Goal: Task Accomplishment & Management: Complete application form

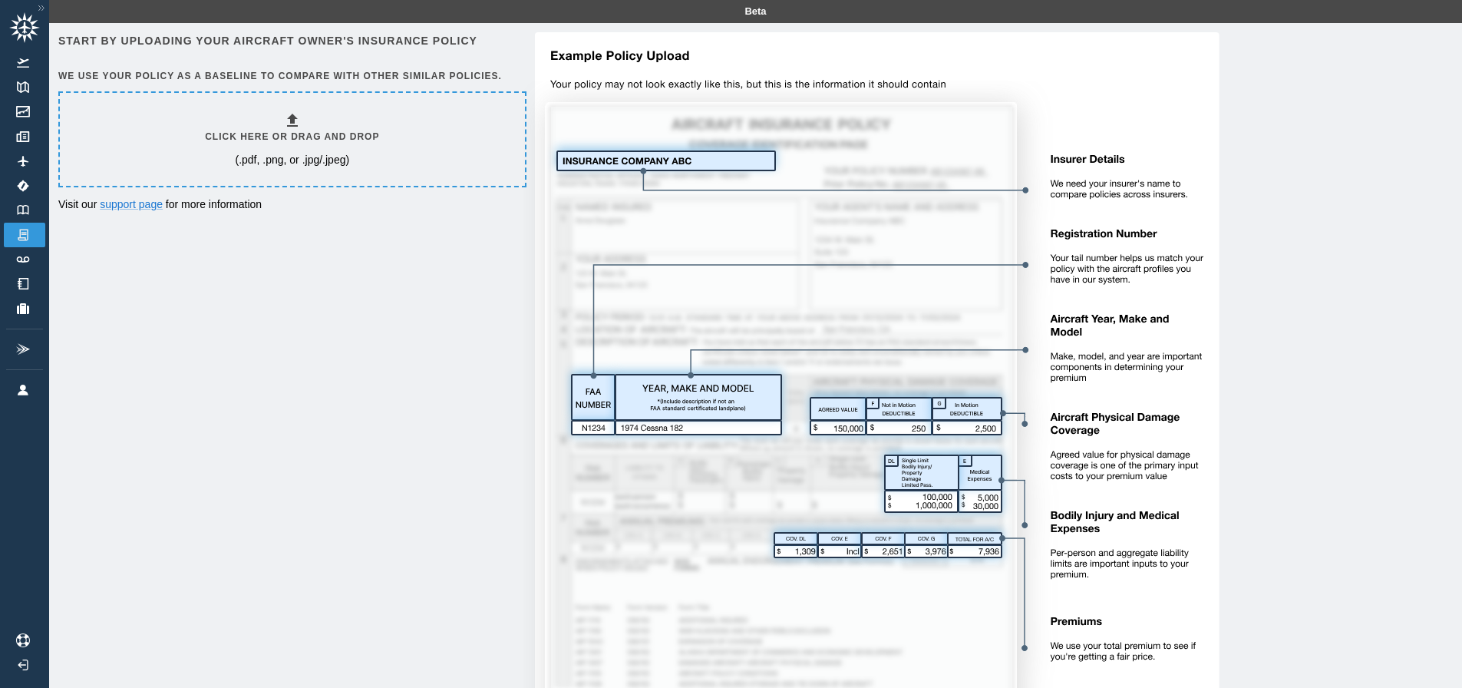
click at [279, 121] on div "Click here or drag and drop (.pdf, .png, or .jpg/.jpeg)" at bounding box center [292, 139] width 174 height 56
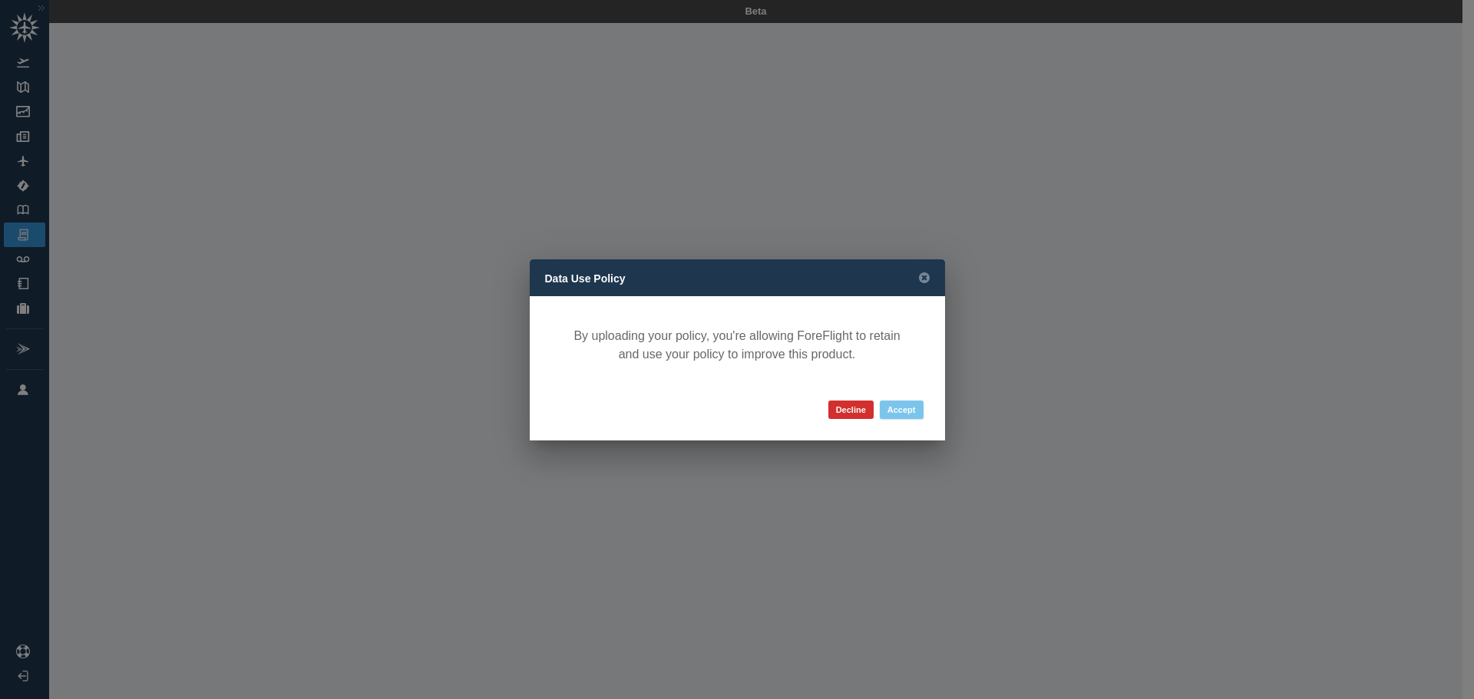
click at [898, 408] on button "Accept" at bounding box center [902, 410] width 44 height 18
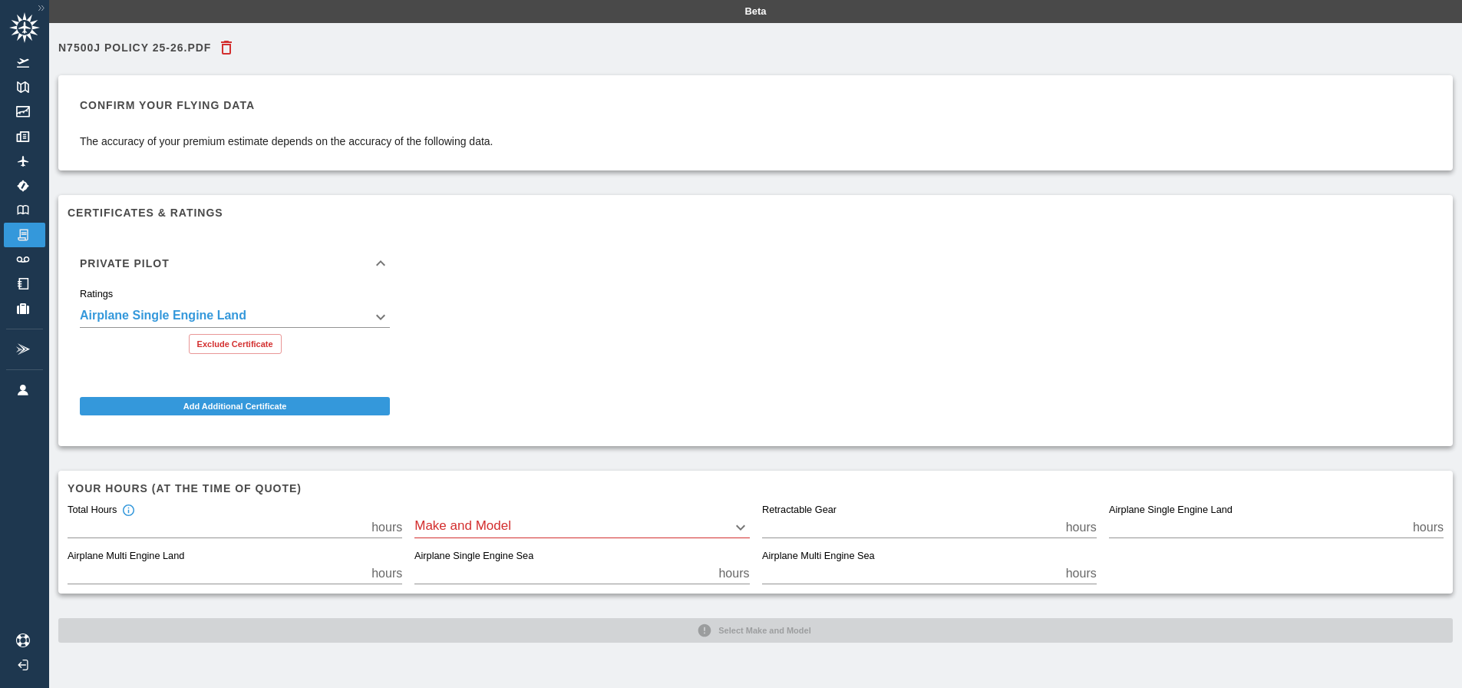
scroll to position [35, 0]
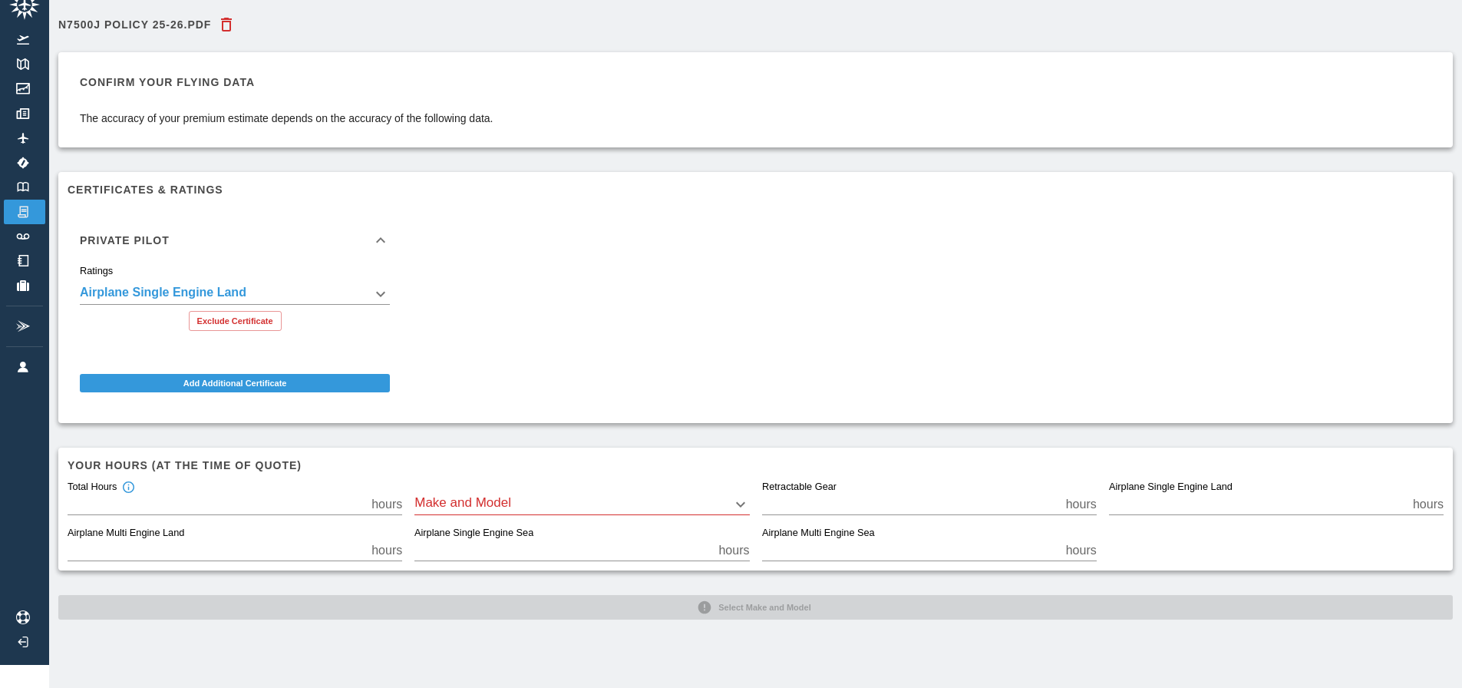
click at [739, 490] on body "**********" at bounding box center [731, 321] width 1462 height 688
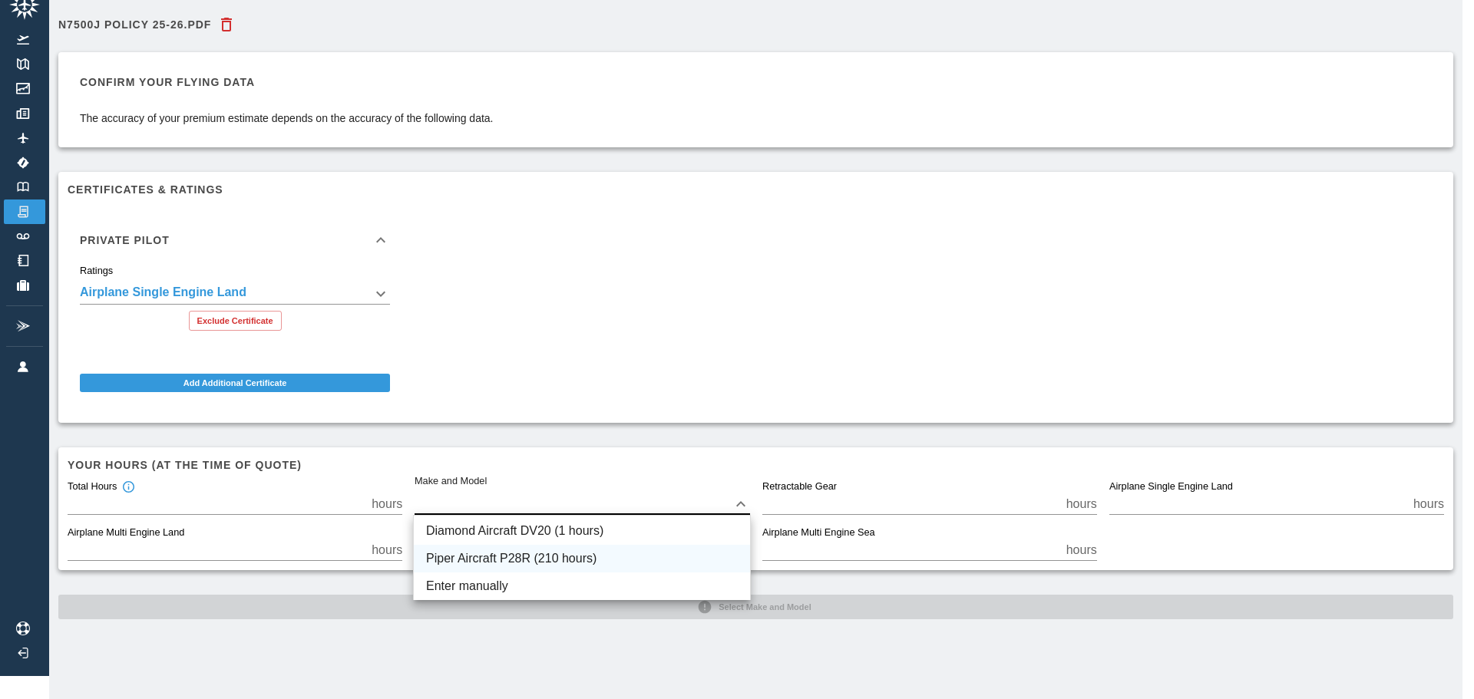
click at [670, 547] on li "Piper Aircraft P28R (210 hours)" at bounding box center [582, 559] width 336 height 28
type input "****"
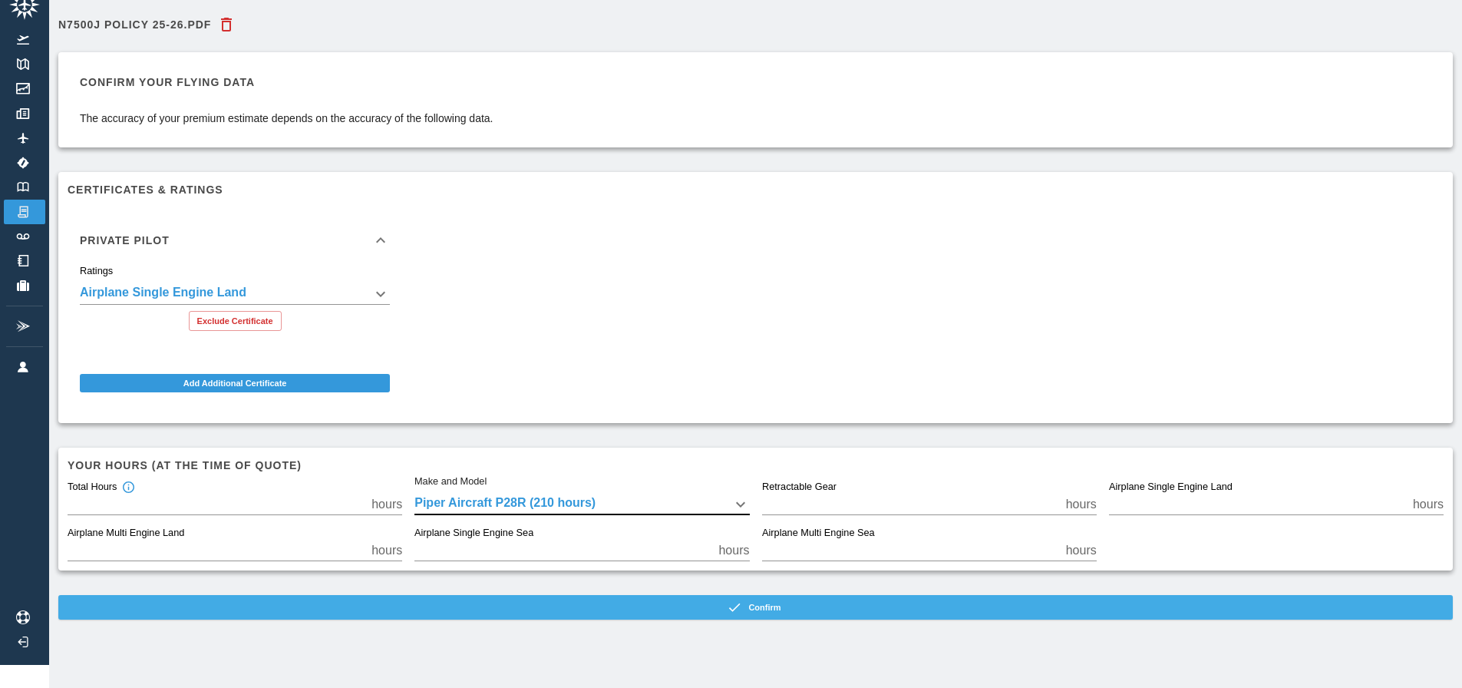
click at [758, 606] on button "Confirm" at bounding box center [755, 607] width 1395 height 25
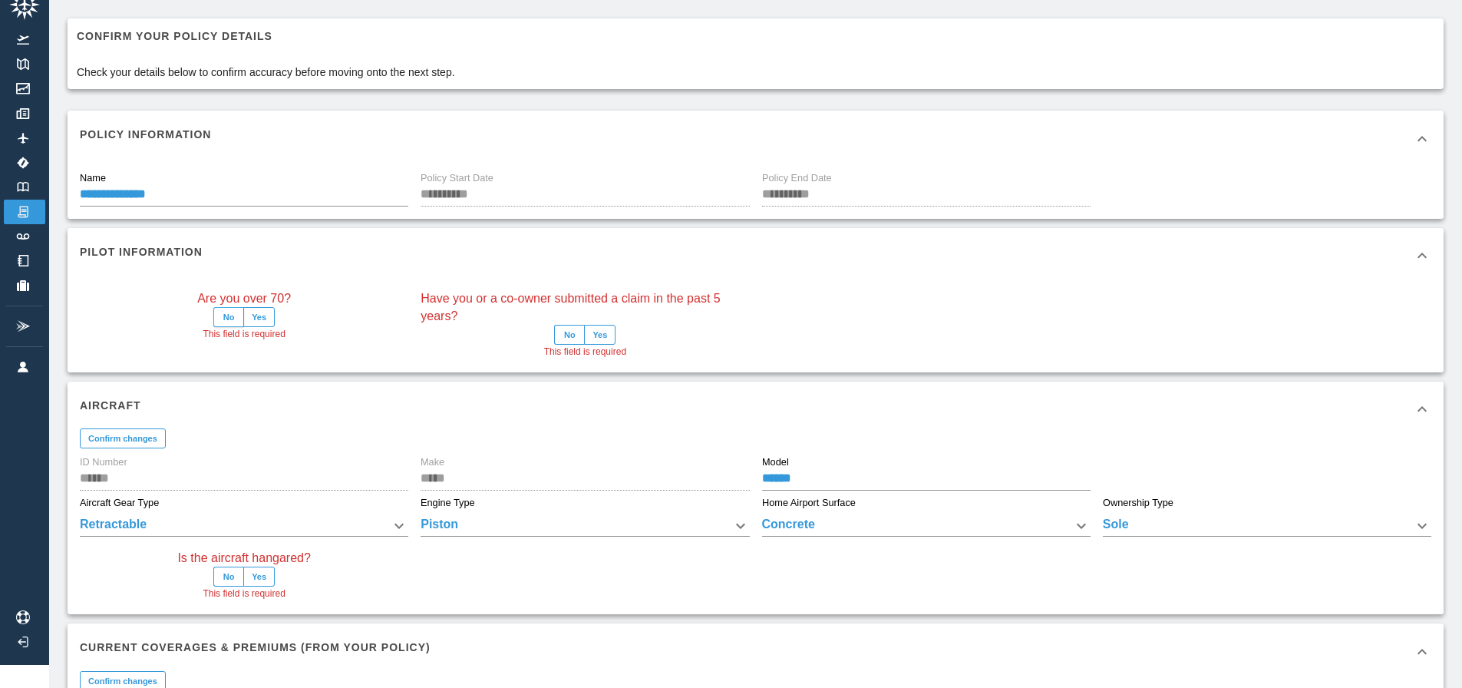
click at [226, 312] on button "No" at bounding box center [228, 317] width 31 height 20
click at [574, 332] on button "No" at bounding box center [569, 335] width 31 height 20
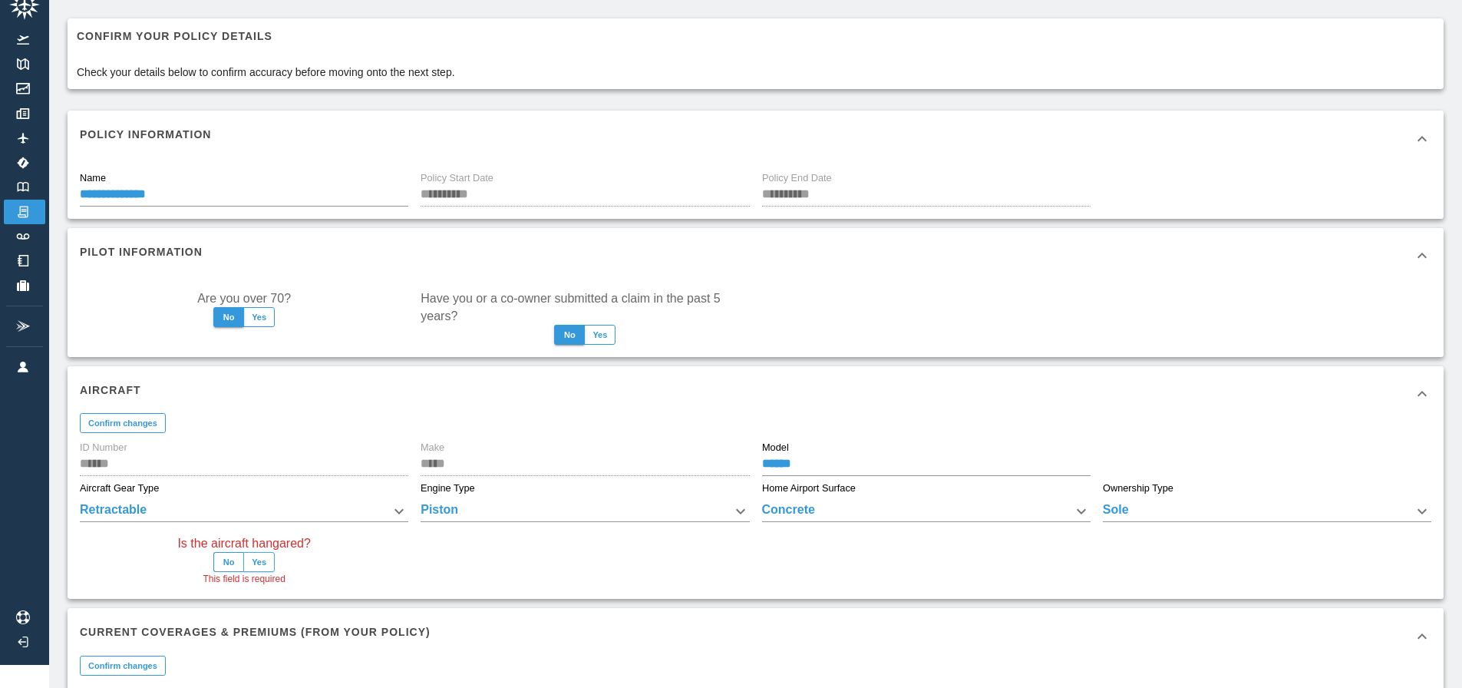
click at [255, 559] on button "Yes" at bounding box center [258, 562] width 31 height 20
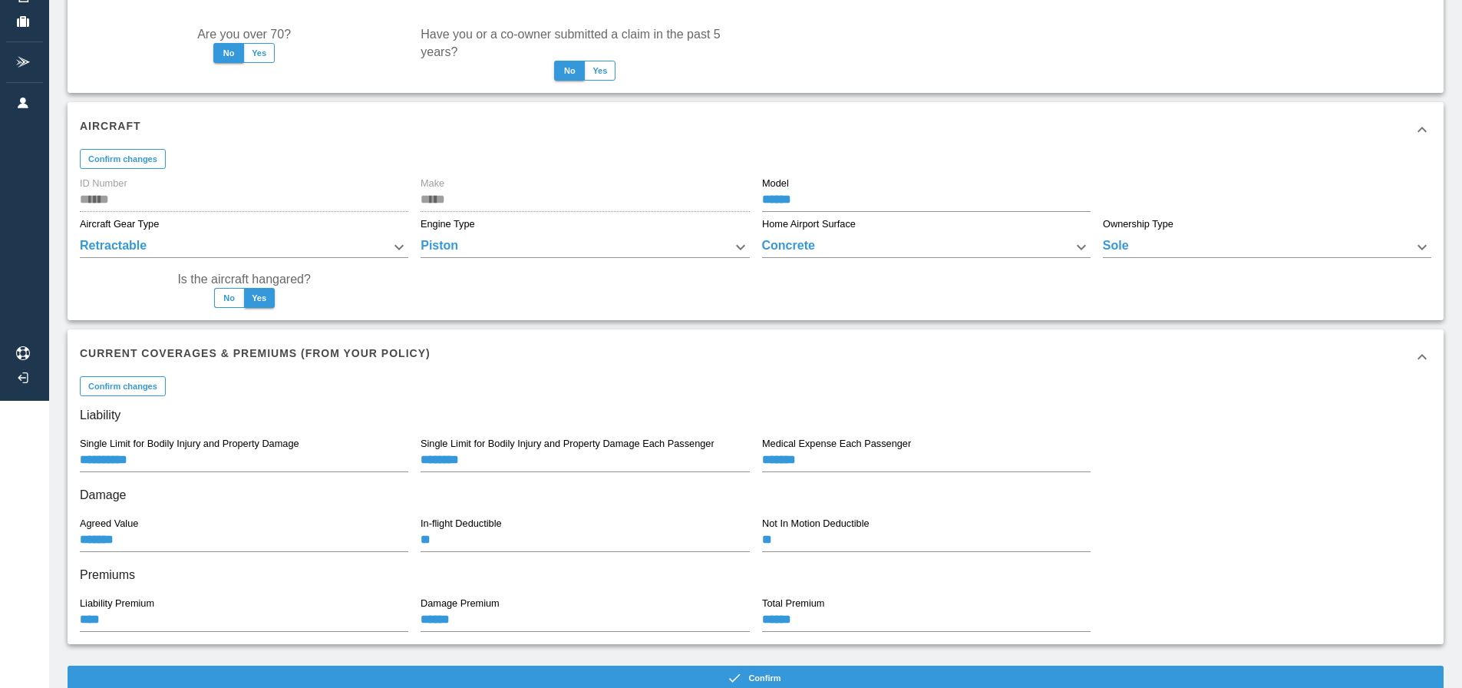
scroll to position [331, 0]
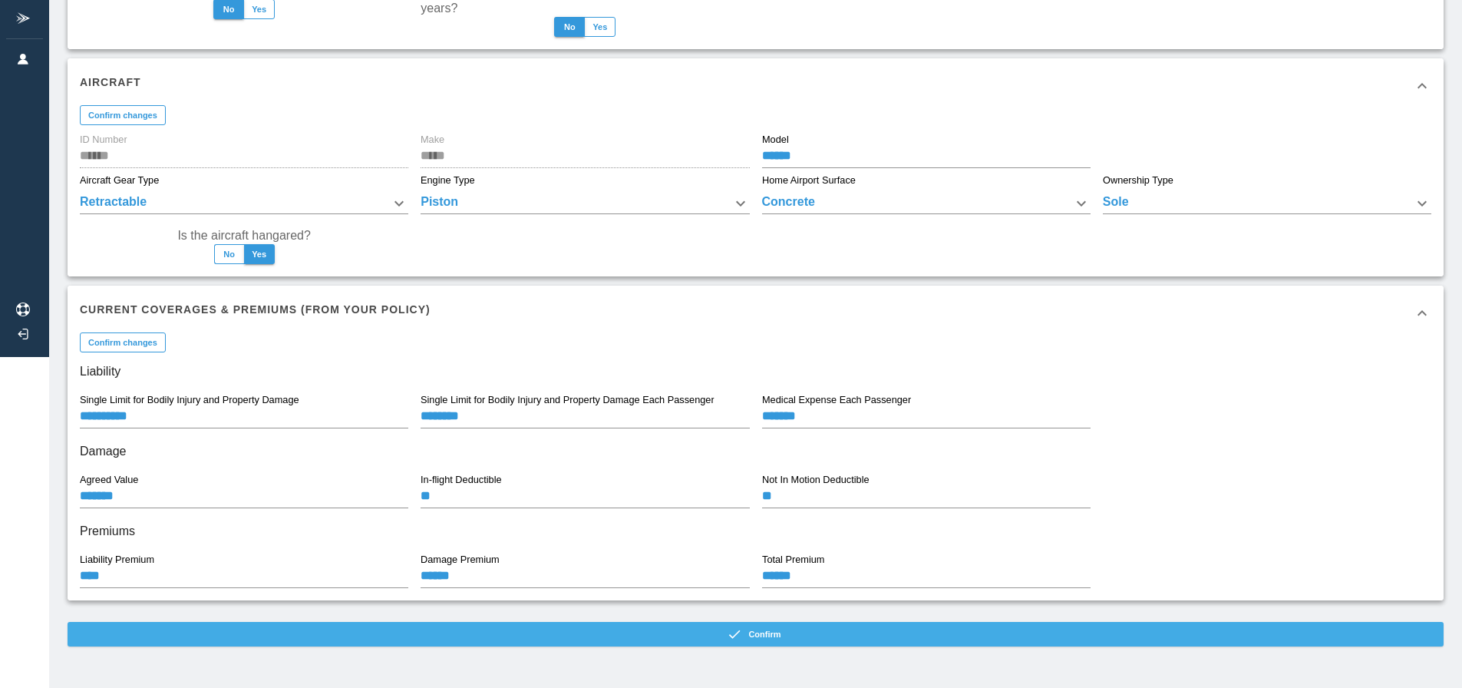
click at [760, 630] on button "Confirm" at bounding box center [756, 634] width 1376 height 25
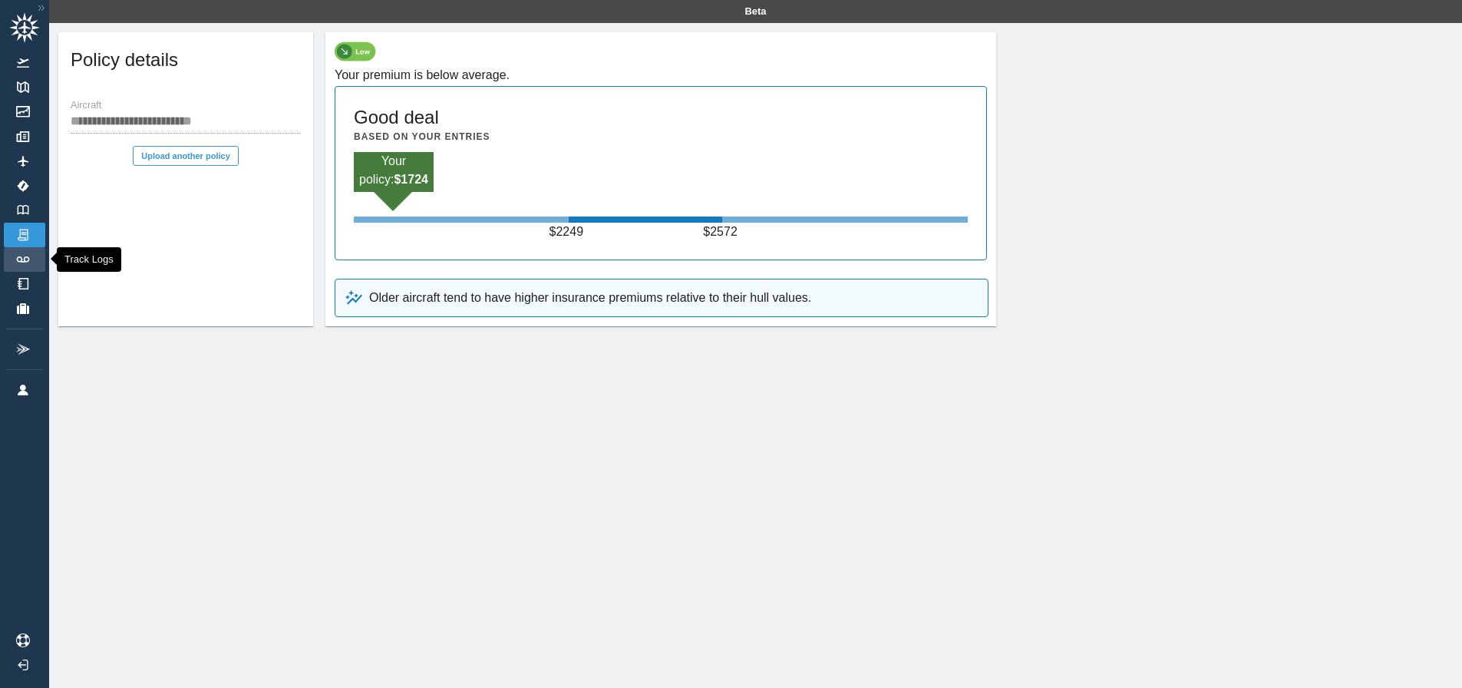
click at [23, 265] on link "Track Logs" at bounding box center [24, 259] width 41 height 25
